Goal: Transaction & Acquisition: Purchase product/service

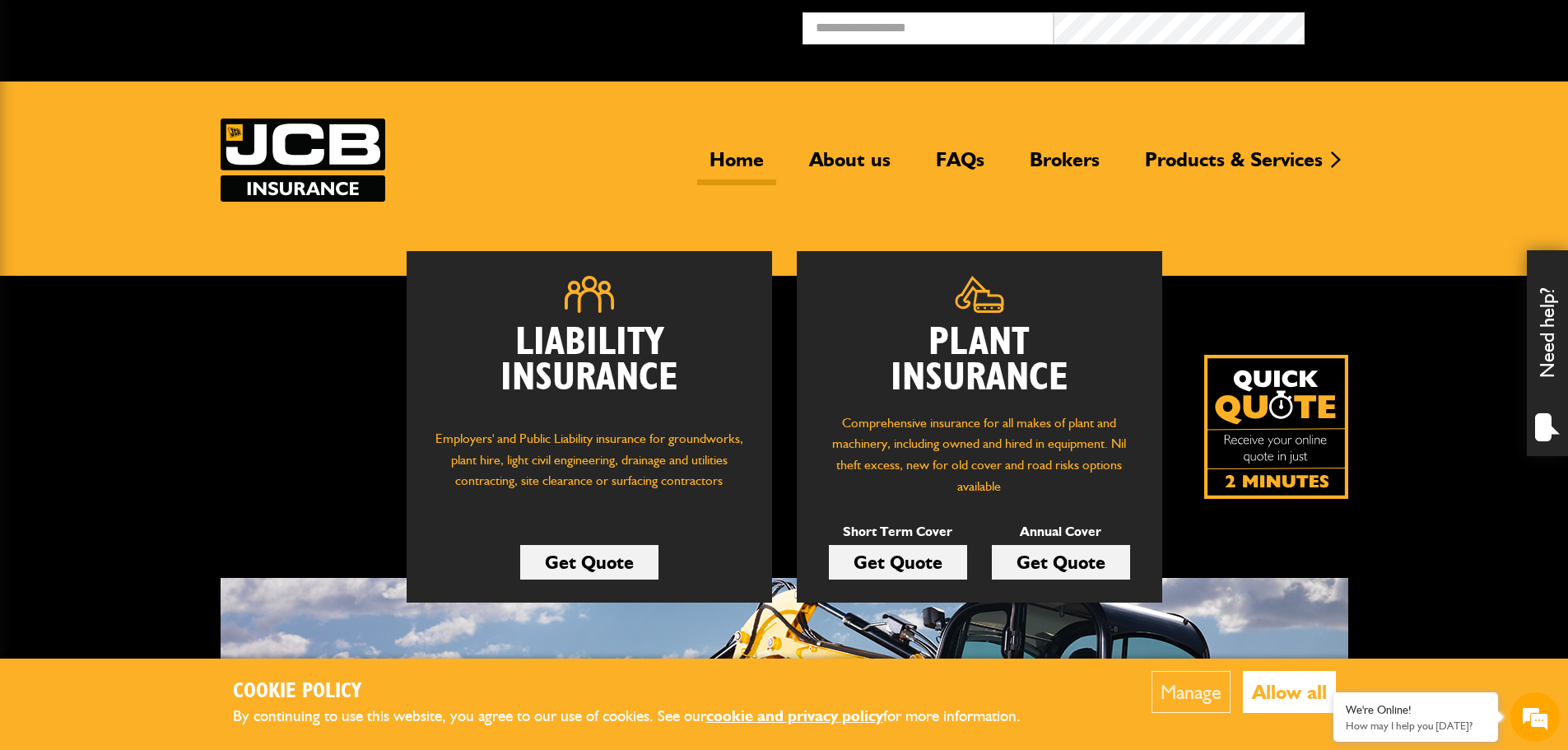
click at [1442, 336] on div "Liability Insurance Employers' and Public Liability insurance for groundworks, …" at bounding box center [784, 583] width 1568 height 615
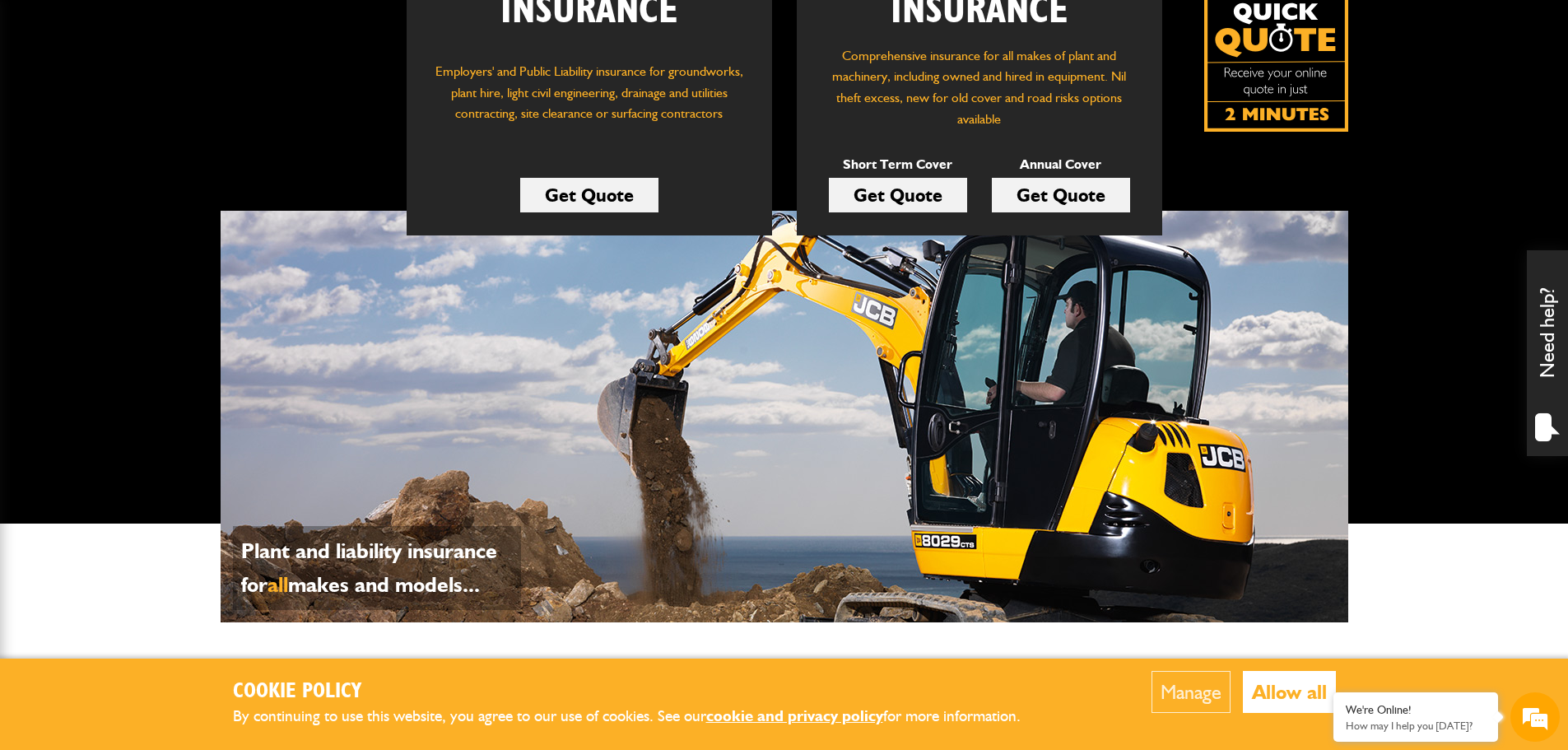
scroll to position [412, 0]
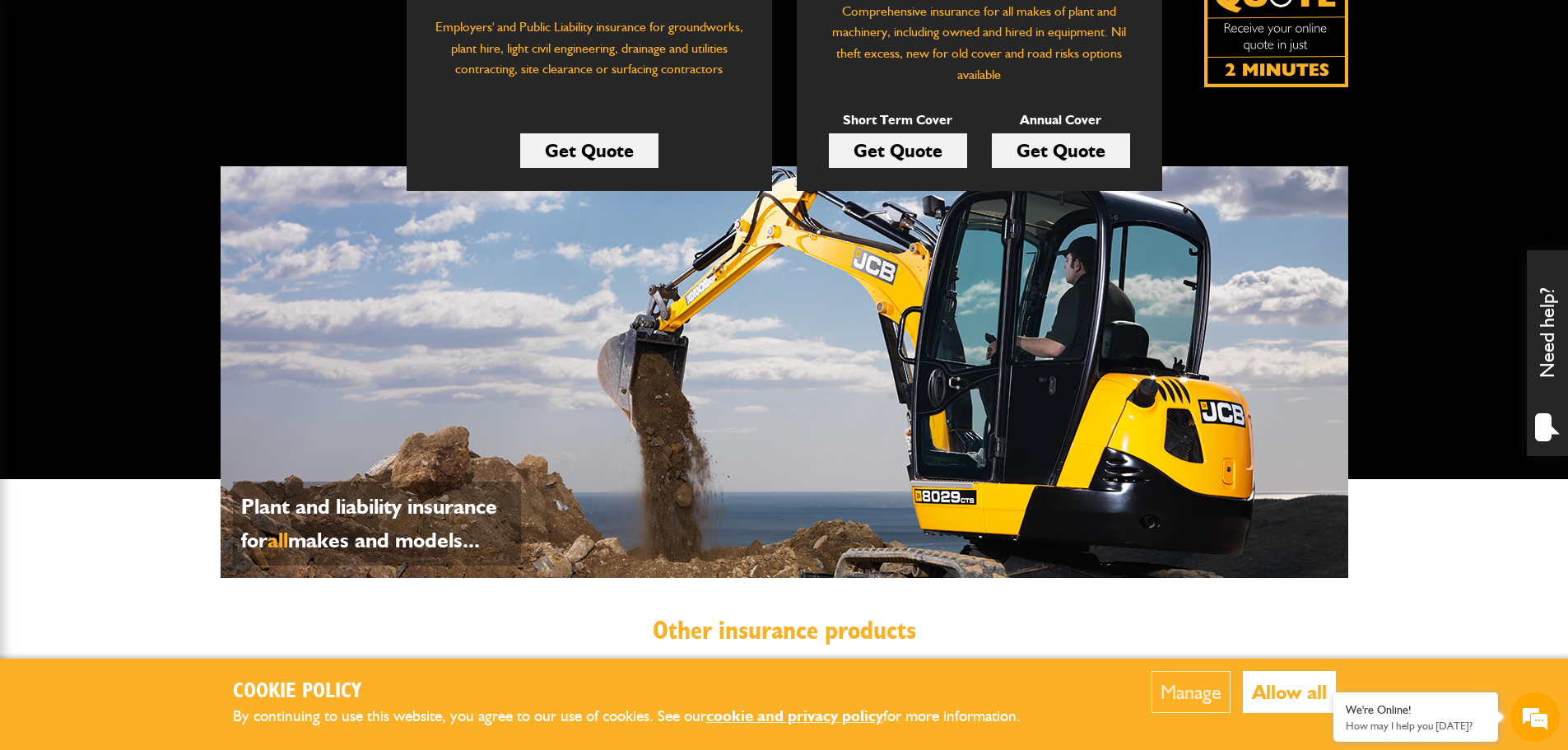
click at [1282, 696] on button "Allow all" at bounding box center [1289, 692] width 93 height 42
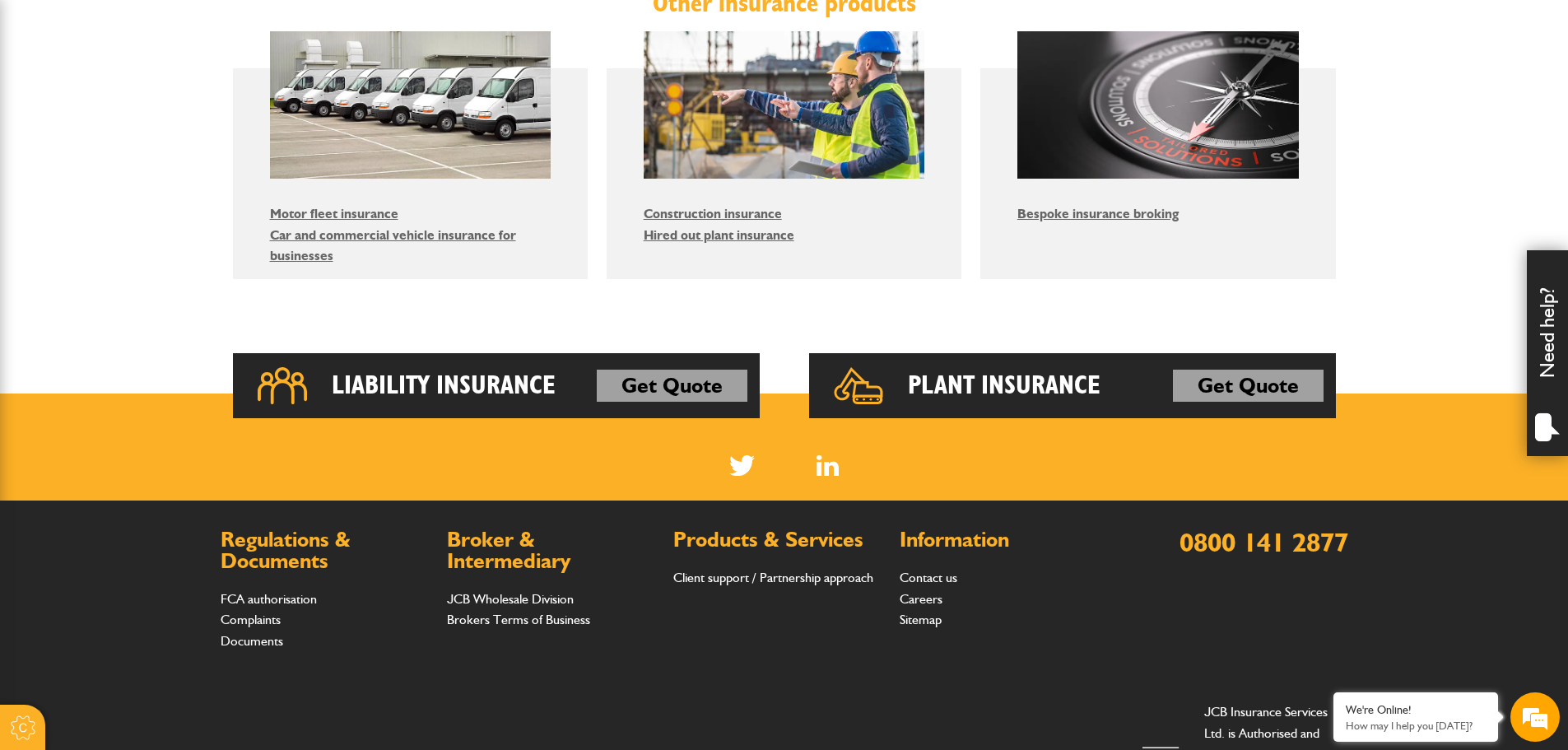
scroll to position [1190, 0]
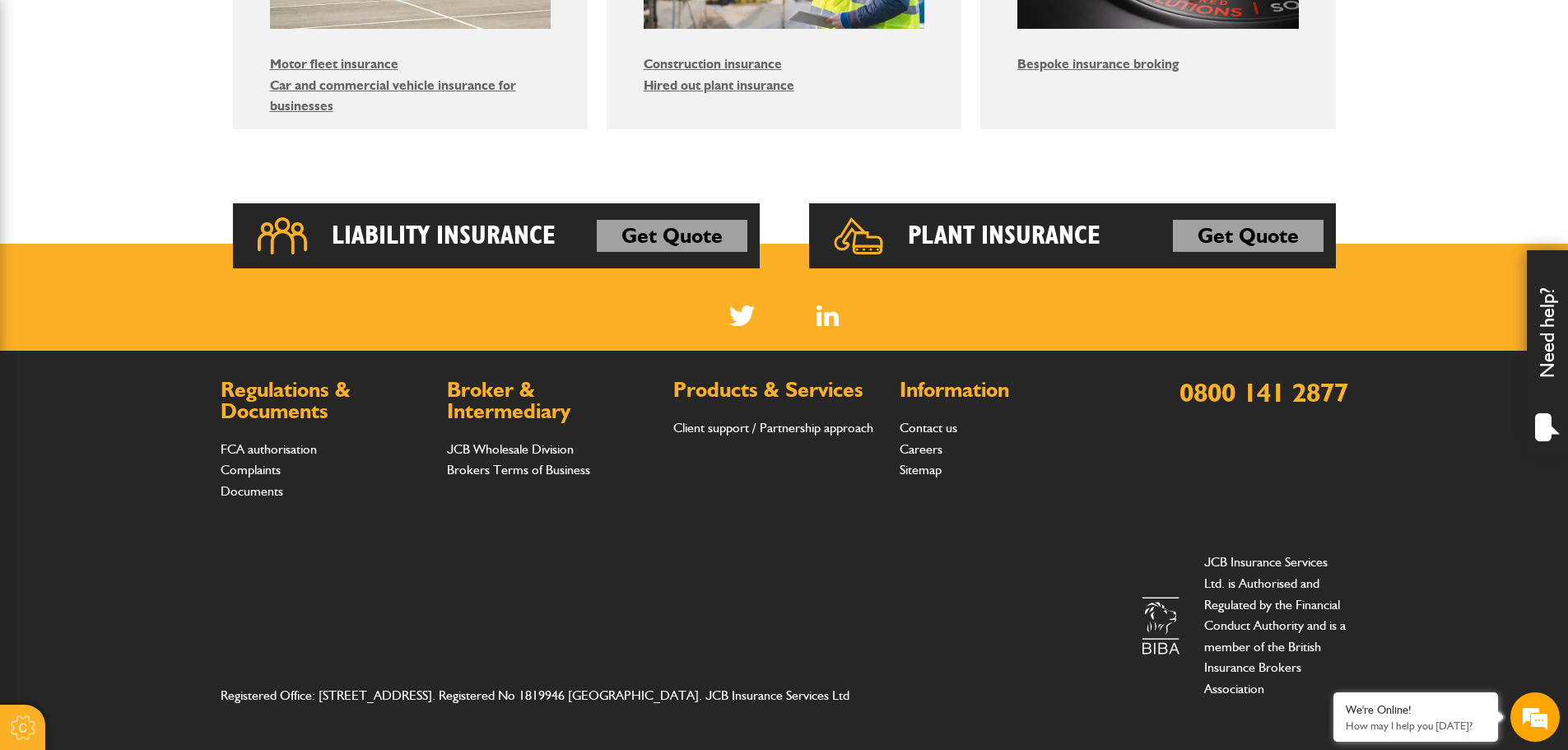
click at [770, 576] on div "Registered Office: Station Road, Rocester, Staffordshire, England, ST14 5JS. Re…" at bounding box center [784, 625] width 1128 height 174
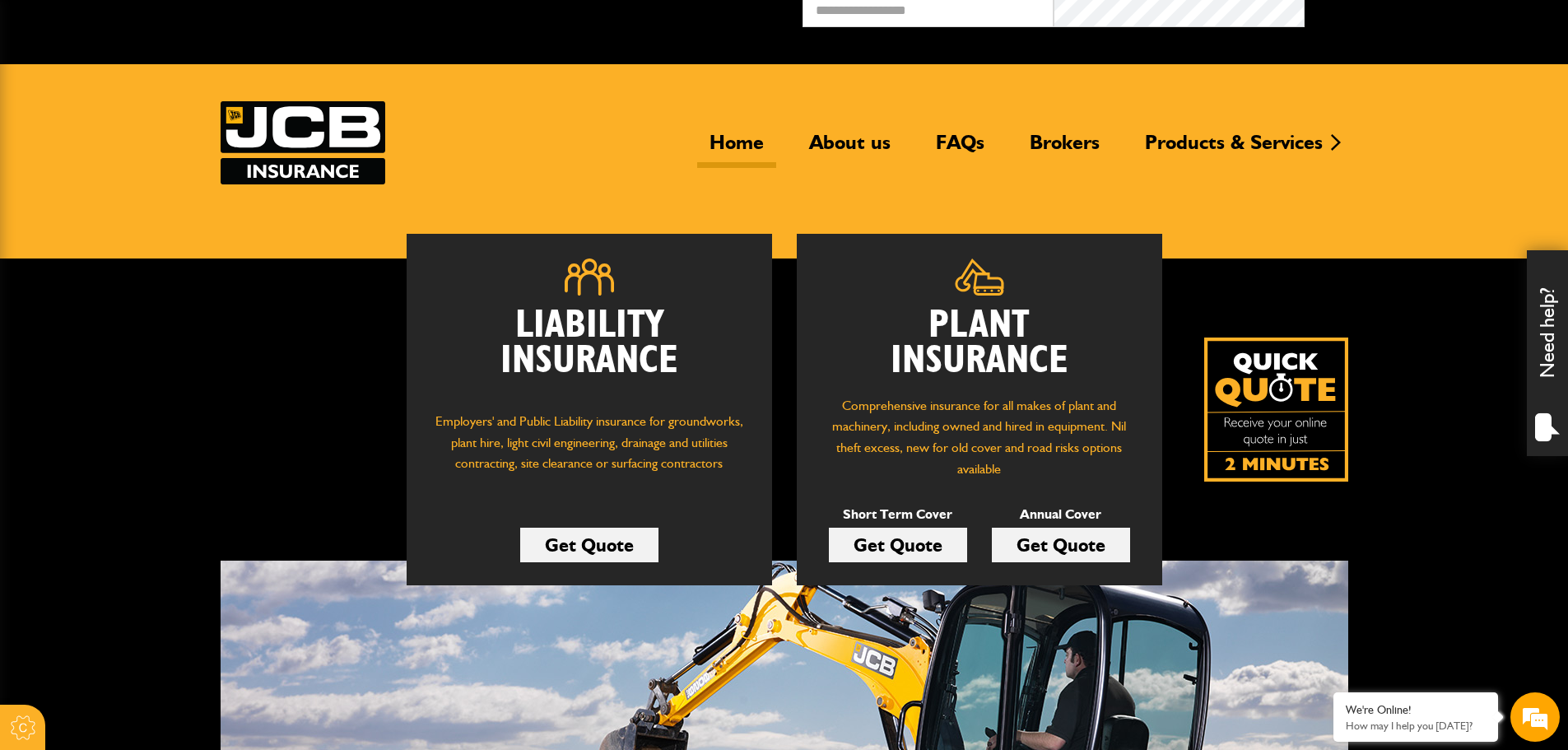
scroll to position [0, 0]
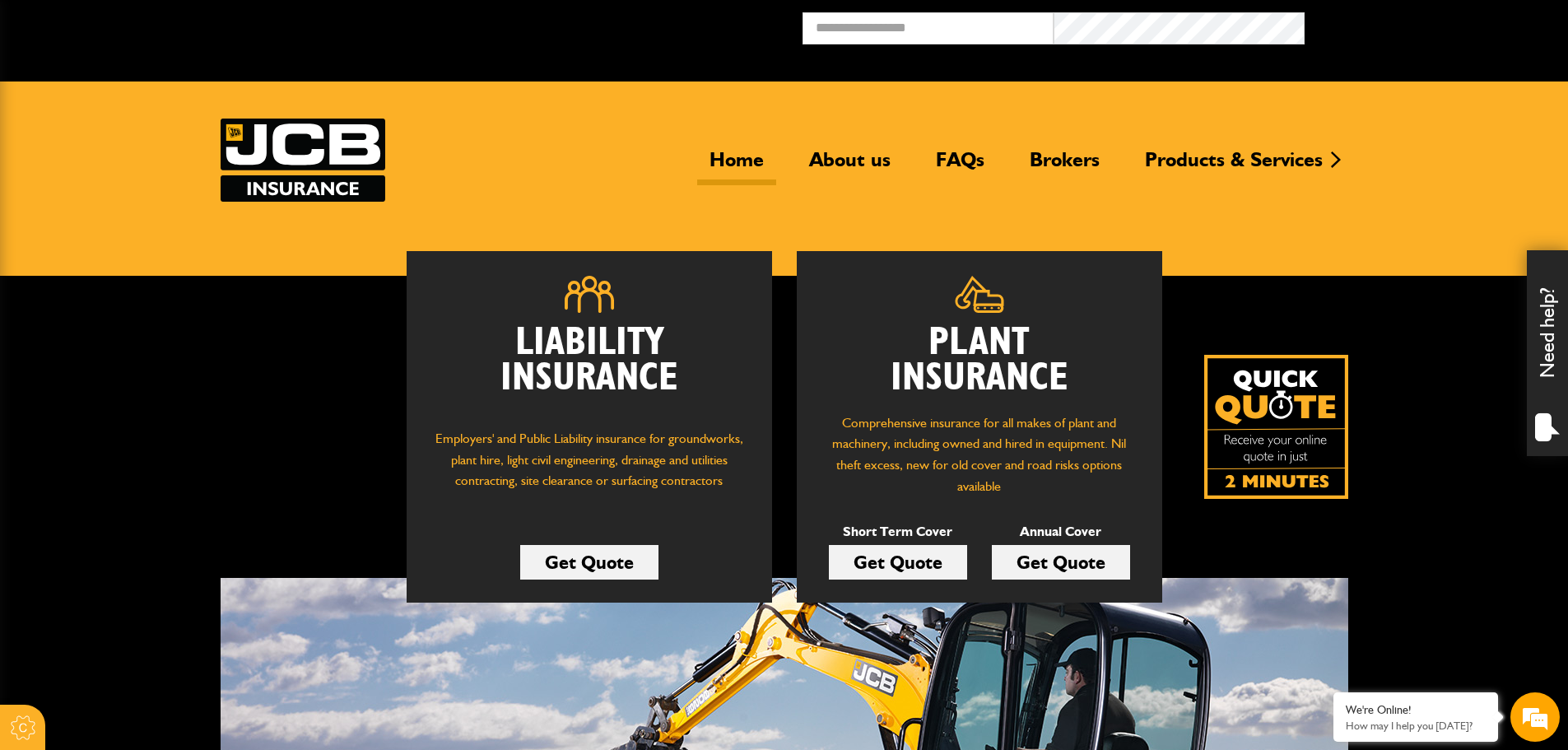
click at [894, 562] on link "Get Quote" at bounding box center [898, 562] width 139 height 35
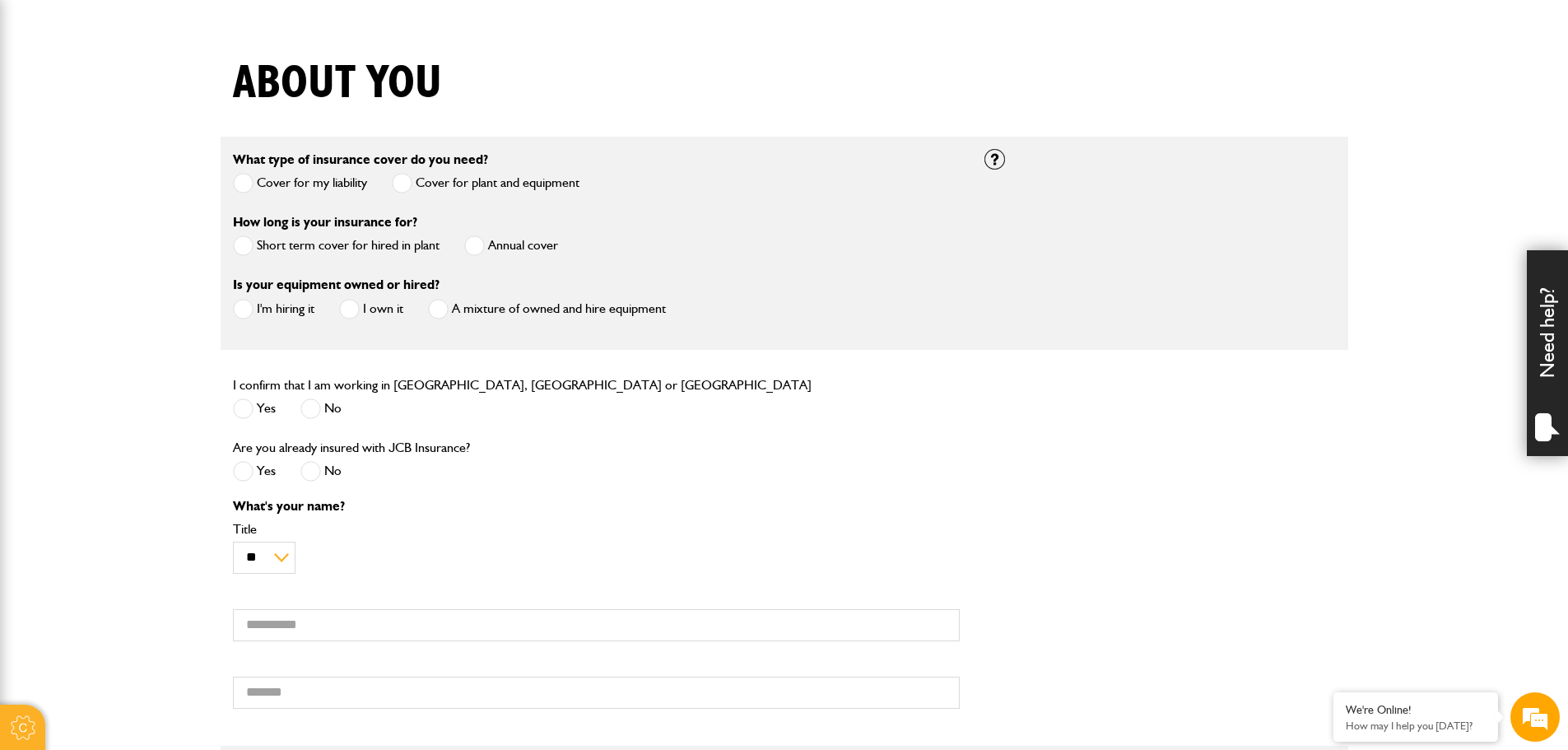
scroll to position [412, 0]
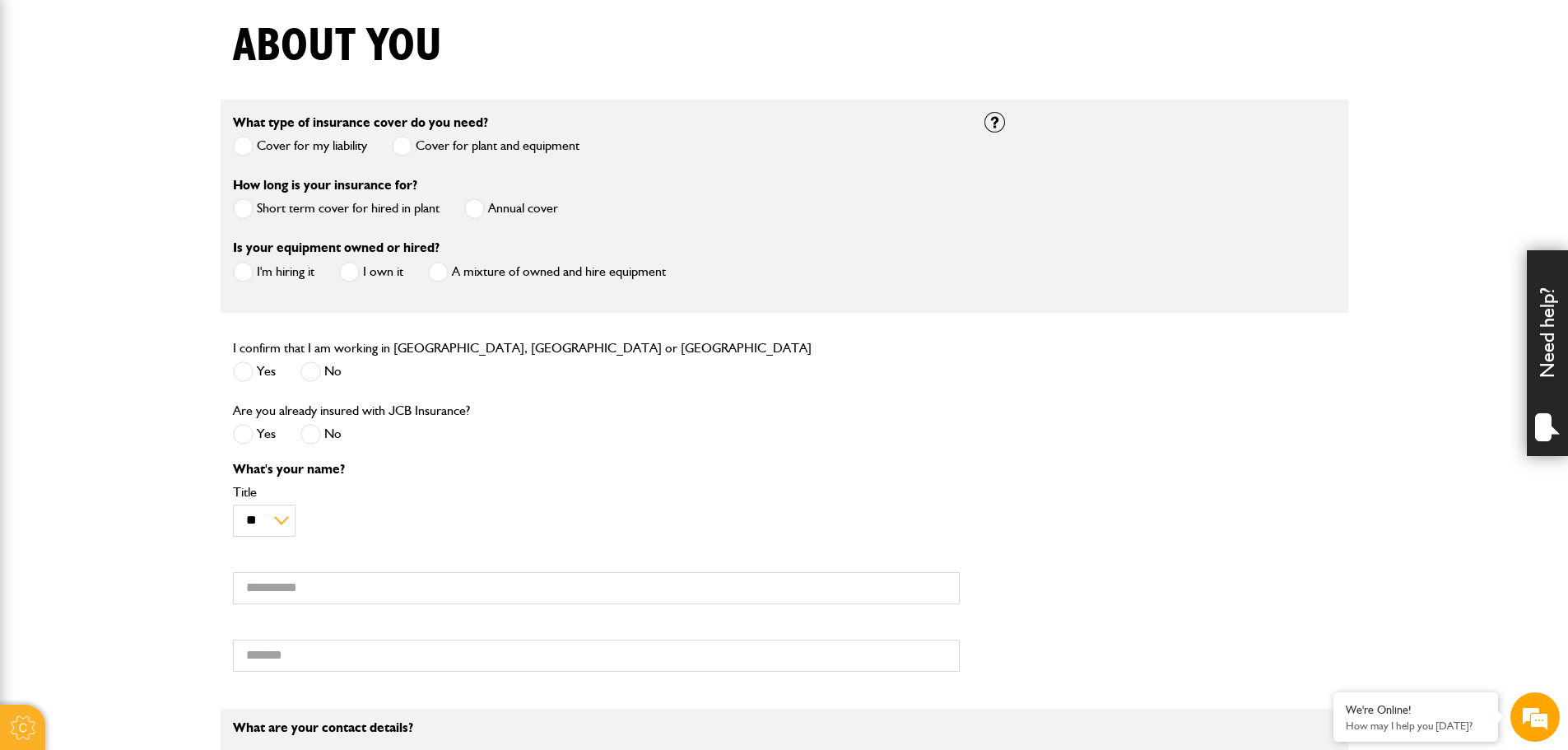
click at [238, 368] on span at bounding box center [243, 372] width 21 height 21
click at [314, 436] on span at bounding box center [311, 434] width 21 height 21
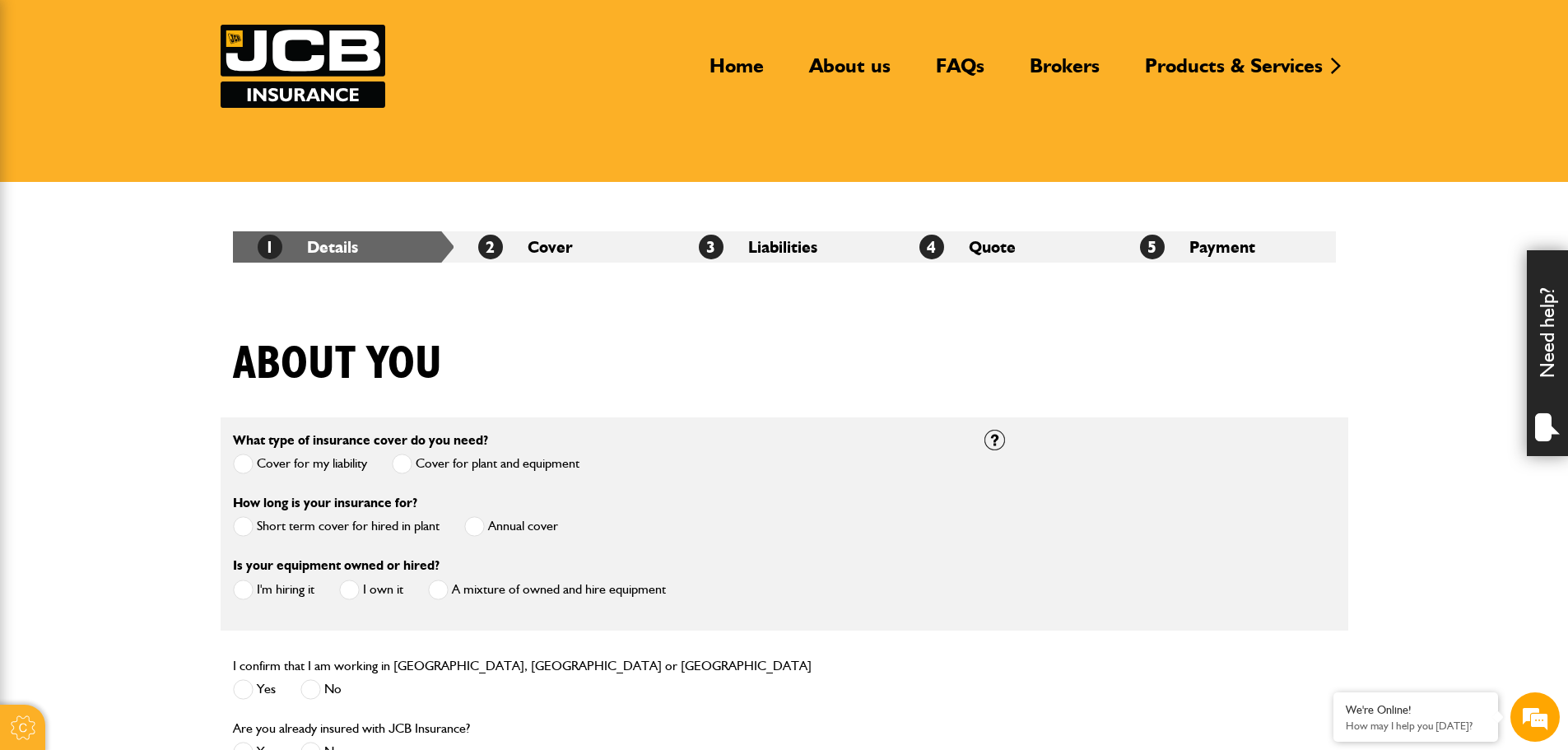
scroll to position [0, 0]
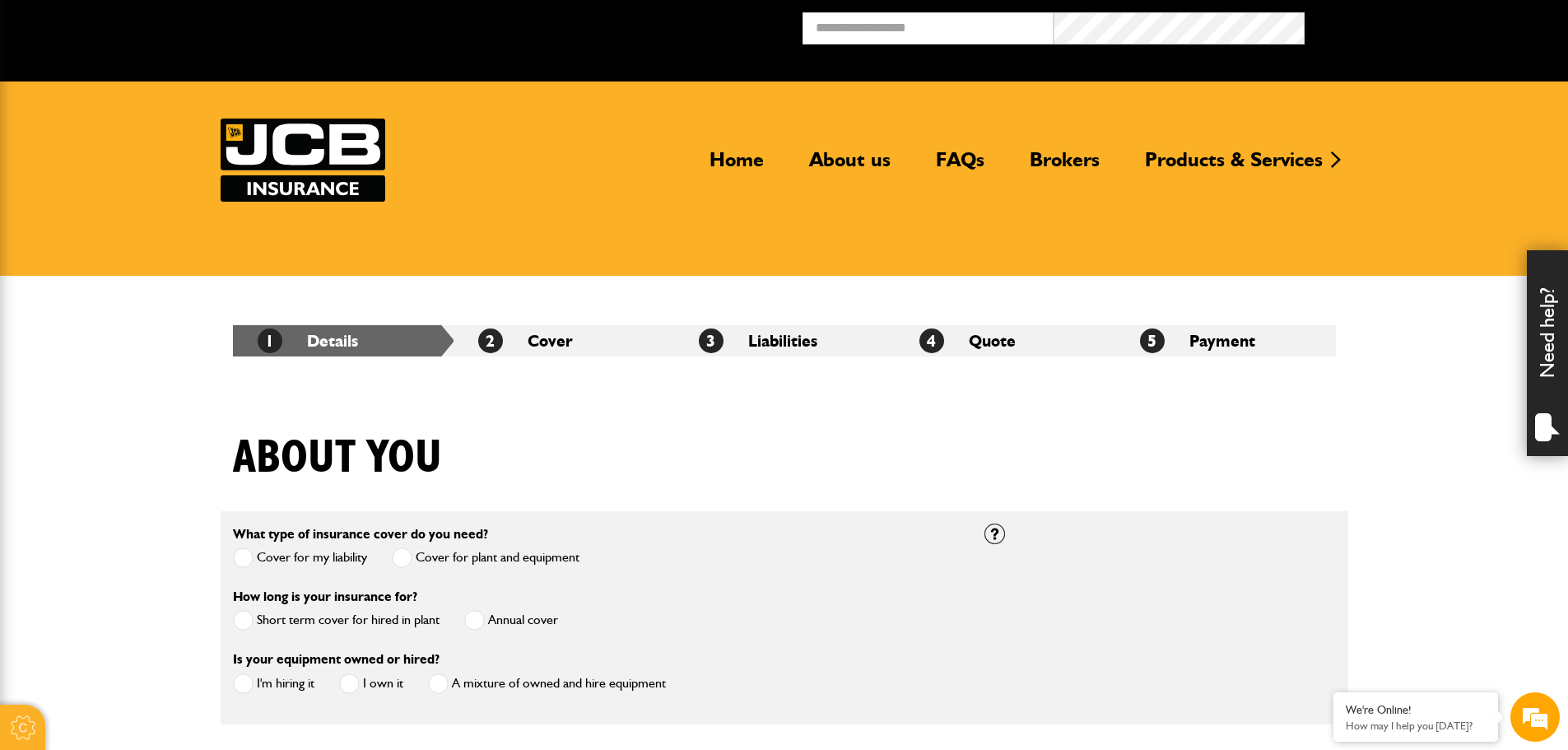
click at [1159, 473] on div "About you" at bounding box center [784, 471] width 1128 height 80
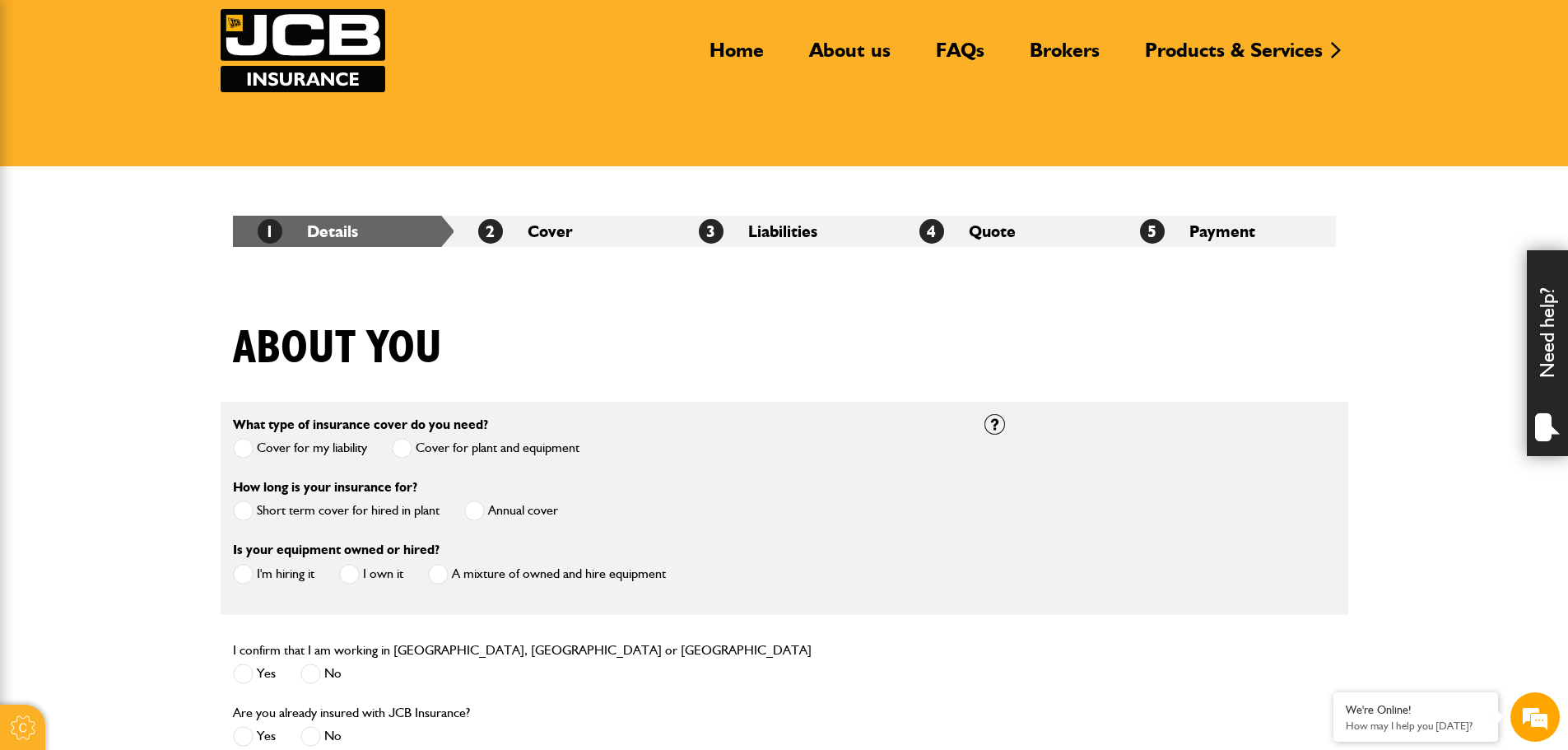
scroll to position [82, 0]
